Goal: Navigation & Orientation: Find specific page/section

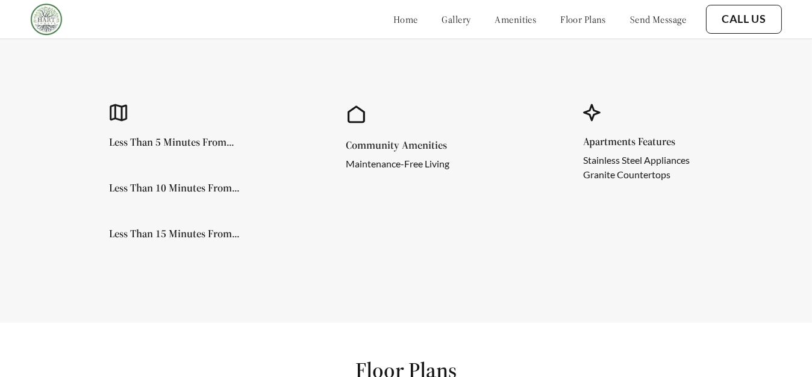
scroll to position [547, 0]
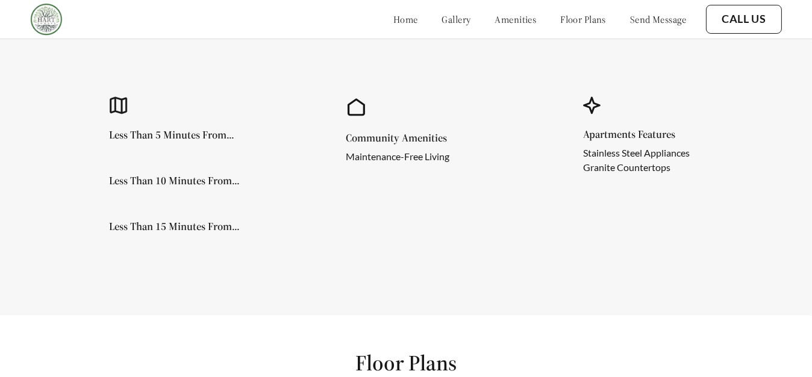
click at [229, 129] on h5 "Less Than 5 Minutes From..." at bounding box center [171, 134] width 125 height 11
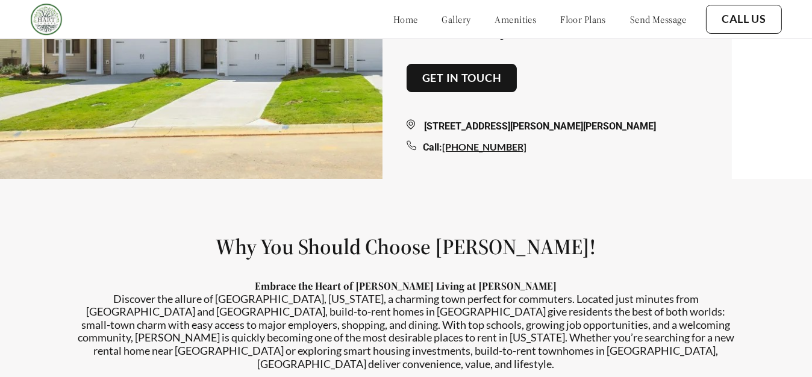
scroll to position [0, 0]
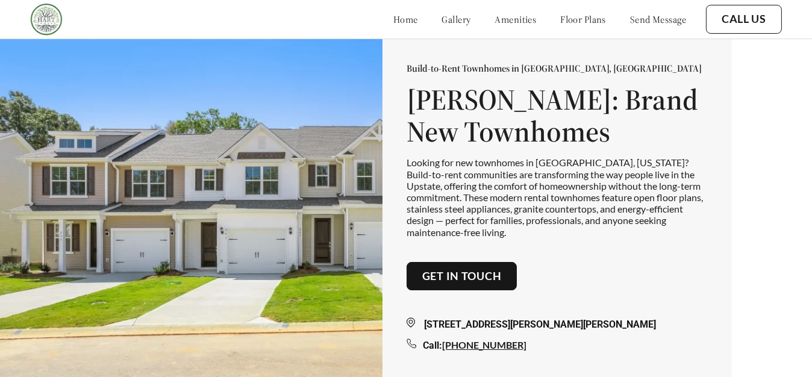
click at [442, 17] on link "gallery" at bounding box center [456, 19] width 29 height 12
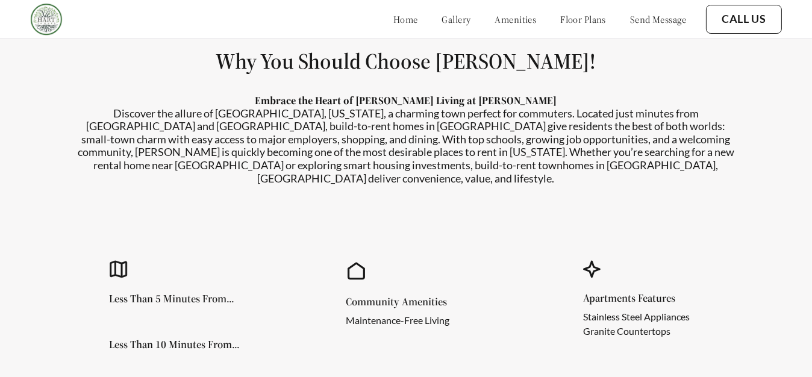
scroll to position [385, 0]
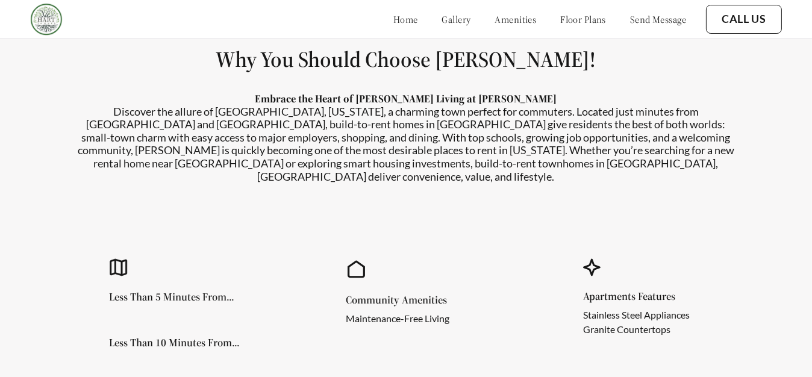
click at [495, 22] on link "amenities" at bounding box center [516, 19] width 42 height 12
click at [495, 20] on link "amenities" at bounding box center [516, 19] width 42 height 12
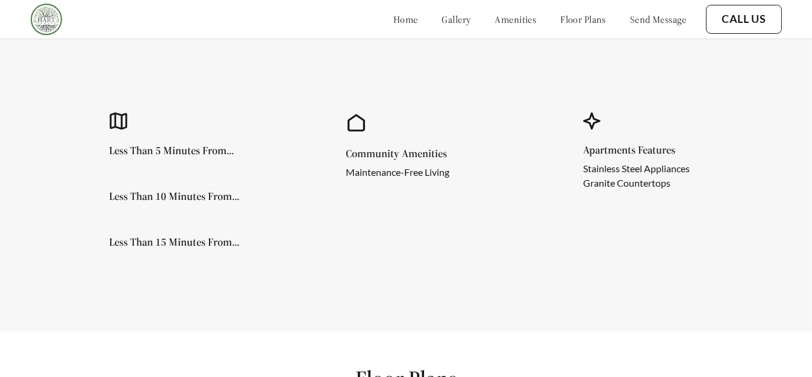
scroll to position [385, 0]
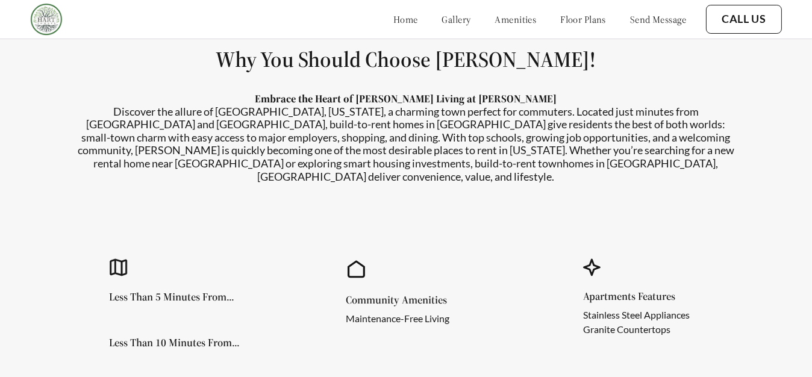
click at [566, 23] on link "floor plans" at bounding box center [583, 19] width 46 height 12
